Goal: Book appointment/travel/reservation

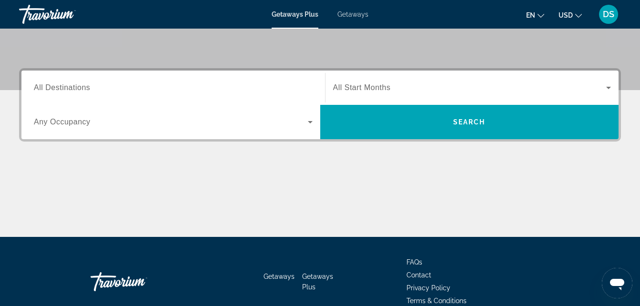
scroll to position [202, 0]
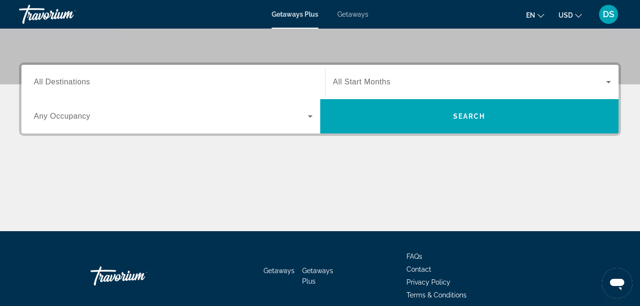
click at [310, 116] on icon "Search widget" at bounding box center [310, 116] width 5 height 2
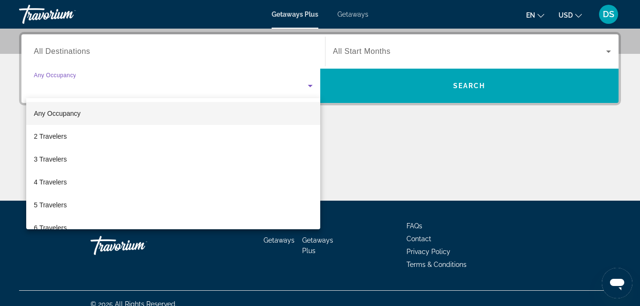
scroll to position [233, 0]
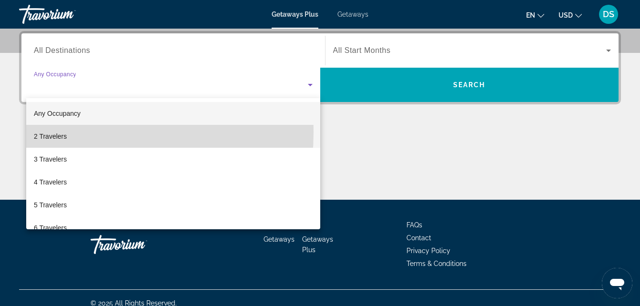
click at [50, 131] on span "2 Travelers" at bounding box center [50, 136] width 33 height 11
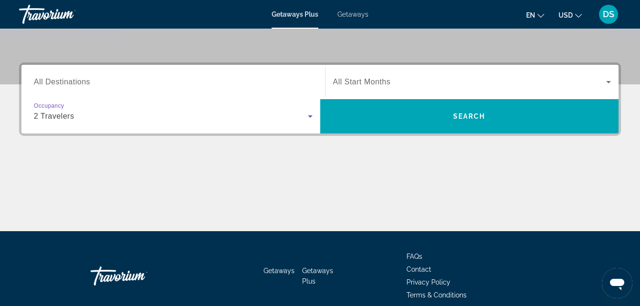
scroll to position [193, 0]
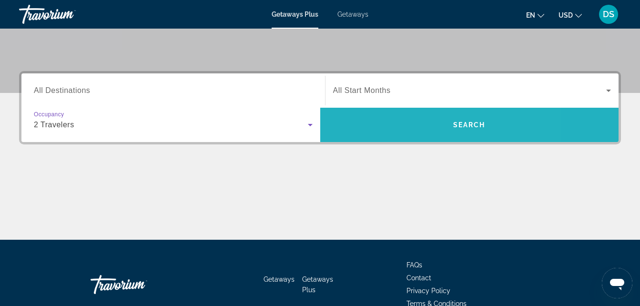
click at [477, 124] on span "Search" at bounding box center [469, 125] width 32 height 8
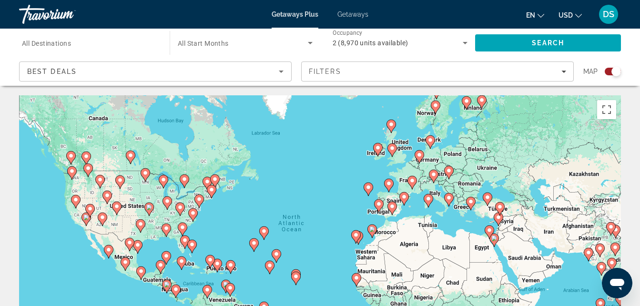
click at [39, 74] on span "Best Deals" at bounding box center [52, 72] width 50 height 8
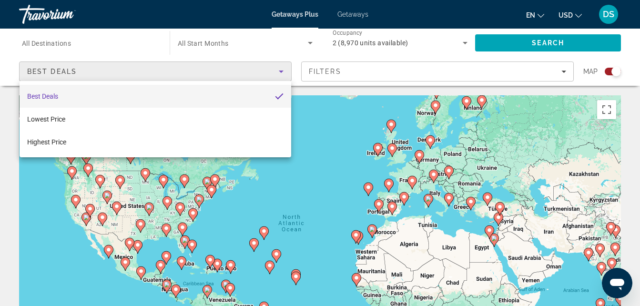
click at [383, 66] on div at bounding box center [320, 153] width 640 height 306
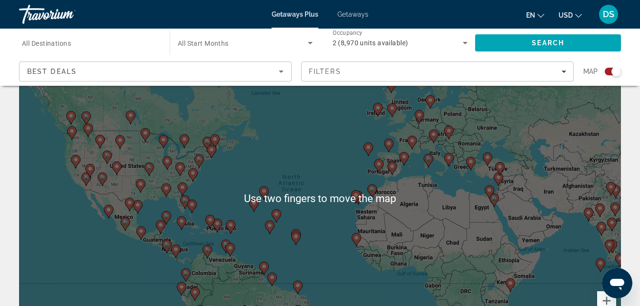
scroll to position [42, 0]
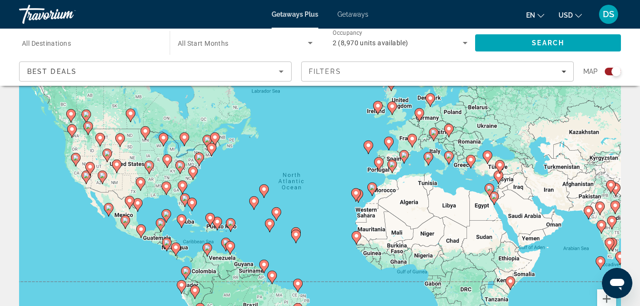
click at [215, 67] on div "Best Deals" at bounding box center [153, 71] width 252 height 11
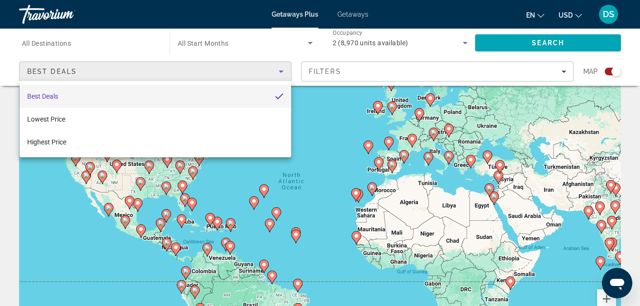
click at [304, 224] on div at bounding box center [320, 153] width 640 height 306
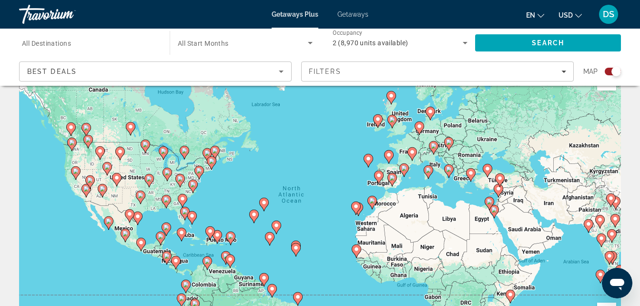
scroll to position [0, 0]
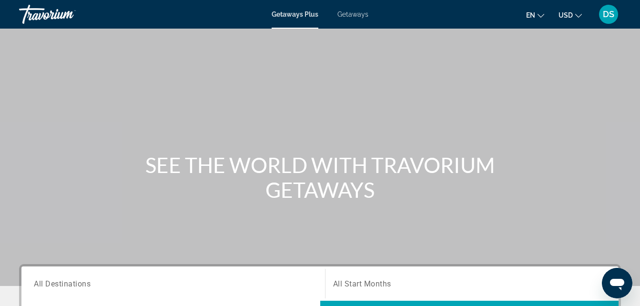
click at [40, 13] on div "Travorium" at bounding box center [66, 14] width 95 height 25
click at [58, 18] on div "Travorium" at bounding box center [66, 14] width 95 height 25
